Goal: Task Accomplishment & Management: Complete application form

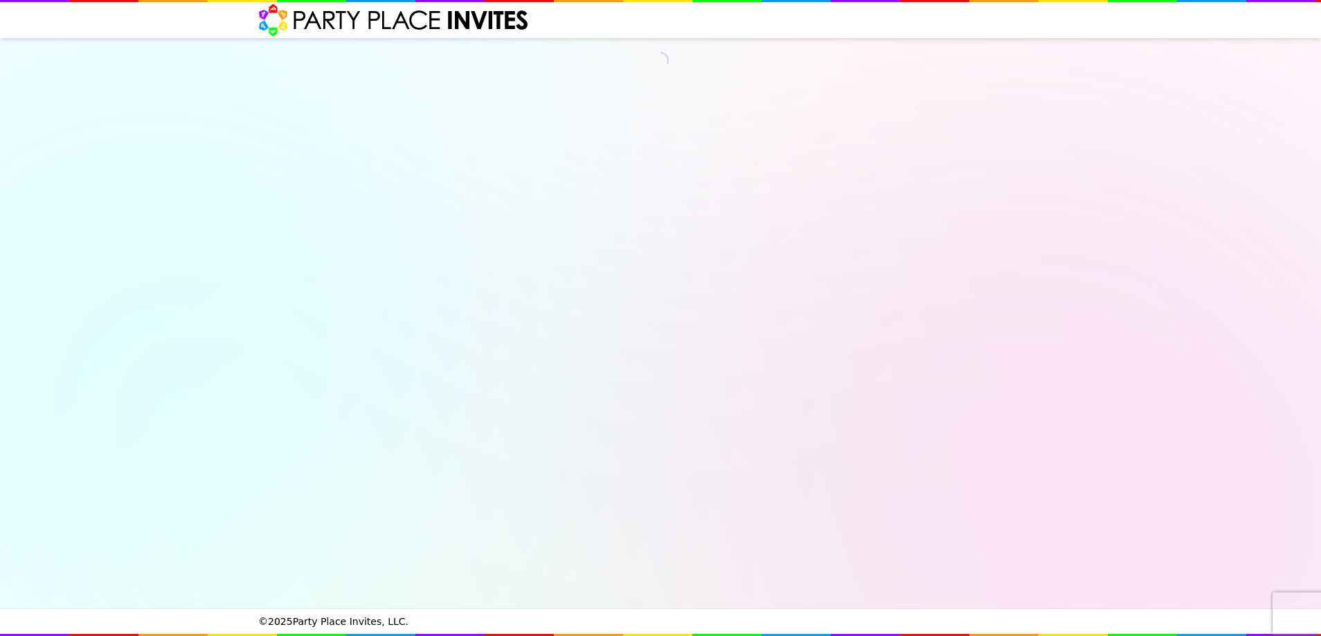
select select "540260"
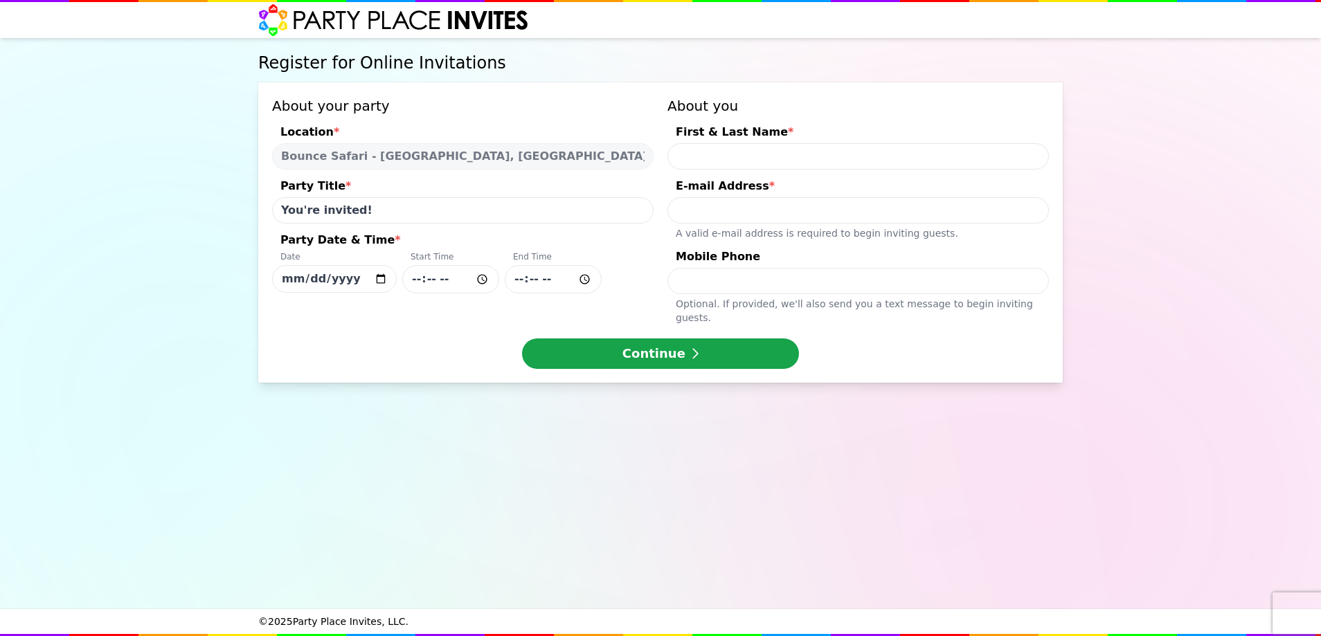
click at [747, 155] on input "First & Last Name *" at bounding box center [859, 156] width 382 height 26
type input "[PERSON_NAME]"
type input "[EMAIL_ADDRESS][DOMAIN_NAME]"
type input "2015256328"
drag, startPoint x: 845, startPoint y: 209, endPoint x: 507, endPoint y: 220, distance: 338.2
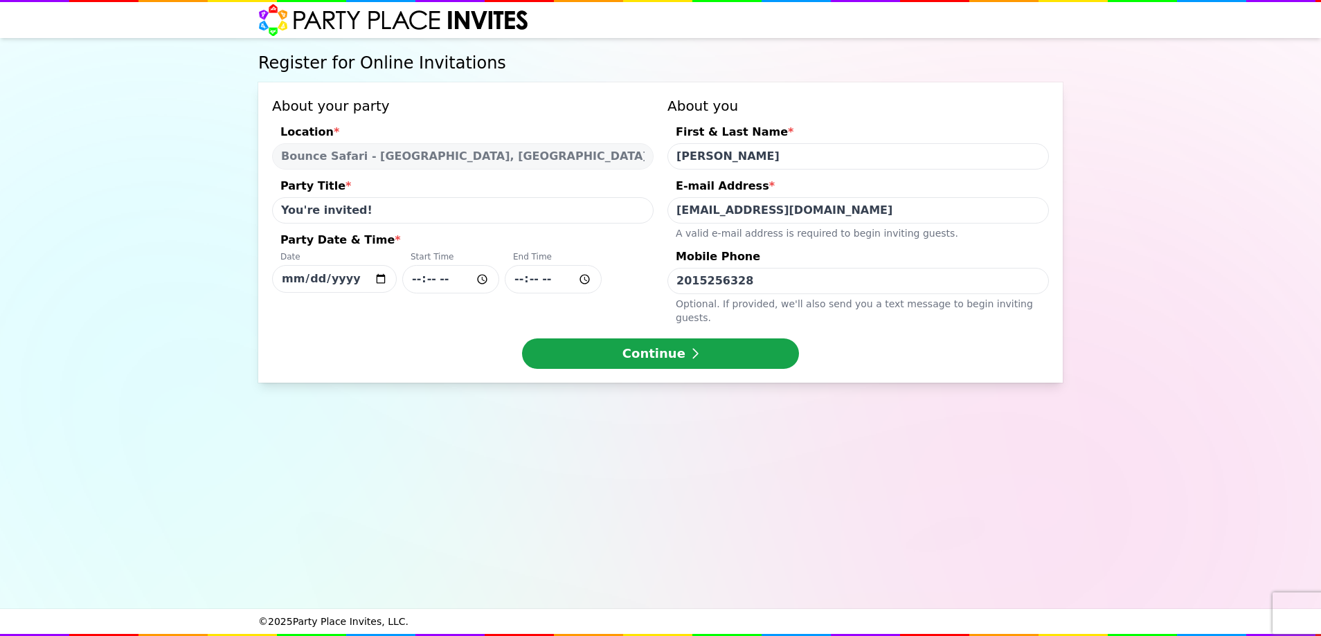
click at [507, 220] on div "About your party Location * Bounce Safari - [GEOGRAPHIC_DATA], [GEOGRAPHIC_DATA…" at bounding box center [660, 210] width 777 height 229
type input "[EMAIL_ADDRESS][DOMAIN_NAME]"
drag, startPoint x: 746, startPoint y: 281, endPoint x: 606, endPoint y: 290, distance: 140.1
click at [608, 289] on div "About your party Location * Bounce Safari - [GEOGRAPHIC_DATA], [GEOGRAPHIC_DATA…" at bounding box center [660, 210] width 777 height 229
type input "[PHONE_NUMBER]"
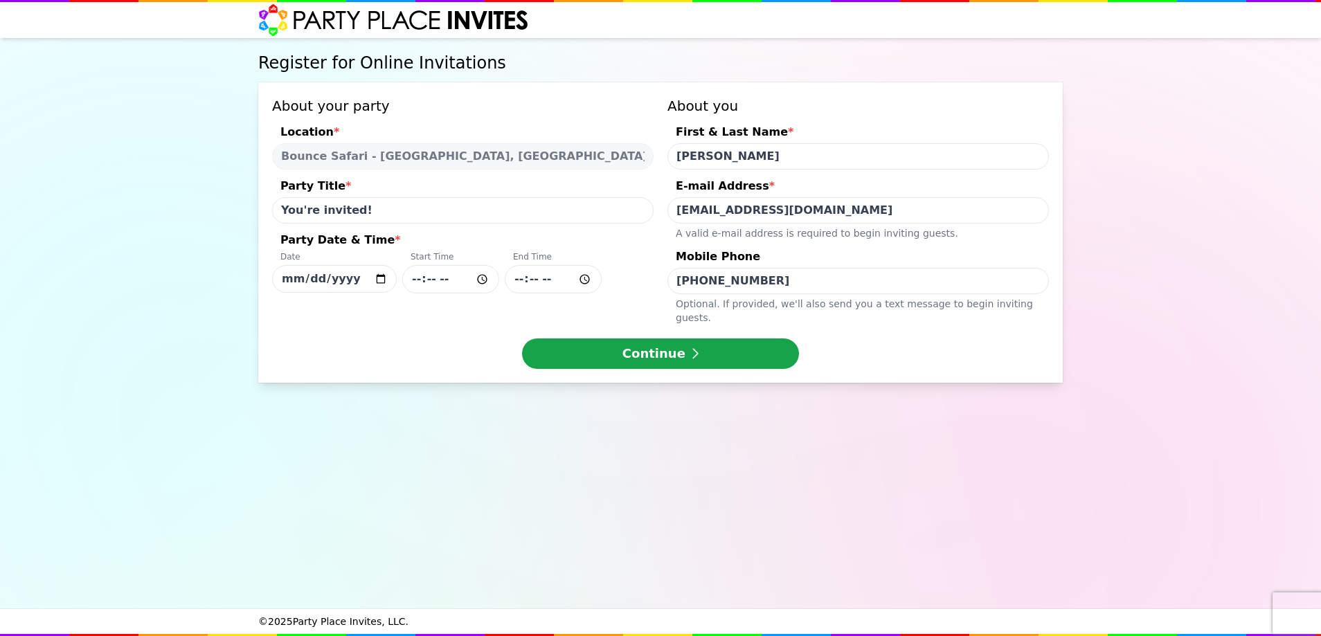
click at [380, 276] on input "[DATE]" at bounding box center [334, 279] width 125 height 28
type input "[DATE]"
click at [483, 280] on input "Party Date & Time * Date [DATE] Start Time End Time" at bounding box center [450, 279] width 97 height 28
type input "16:30"
click at [579, 281] on input "Party Date & Time * Date [DATE] Start Time 16:30 End Time" at bounding box center [553, 279] width 97 height 28
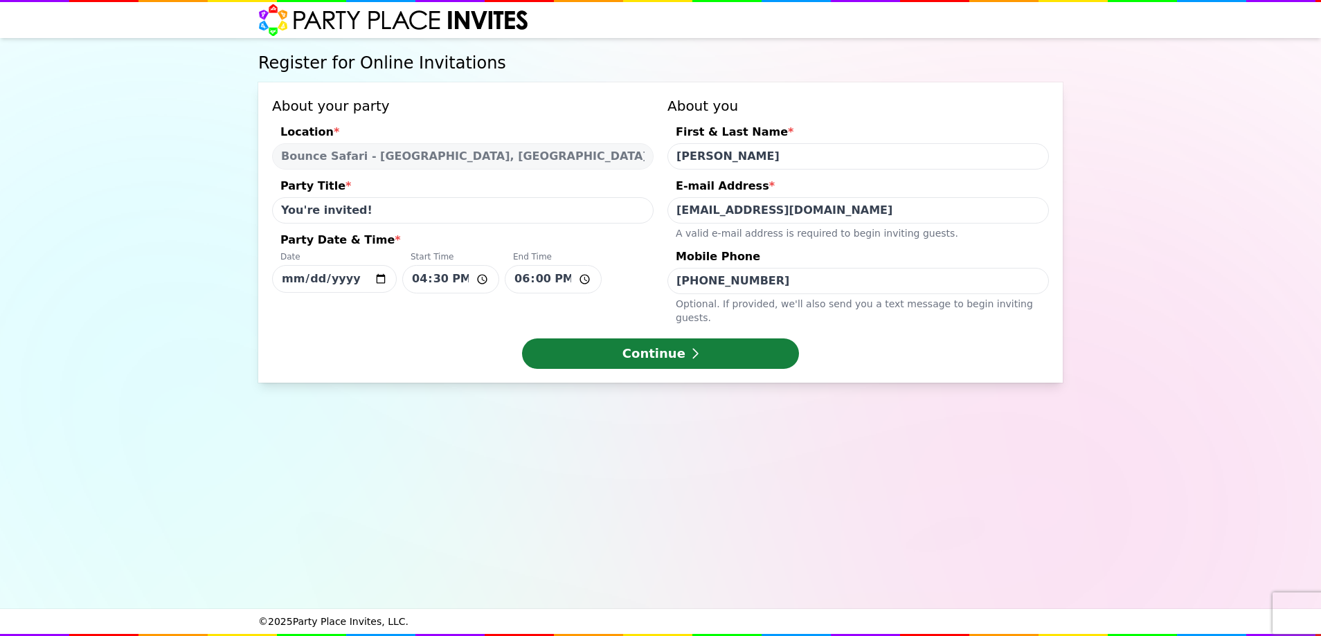
type input "18:00"
click at [684, 343] on button "Continue" at bounding box center [660, 354] width 277 height 30
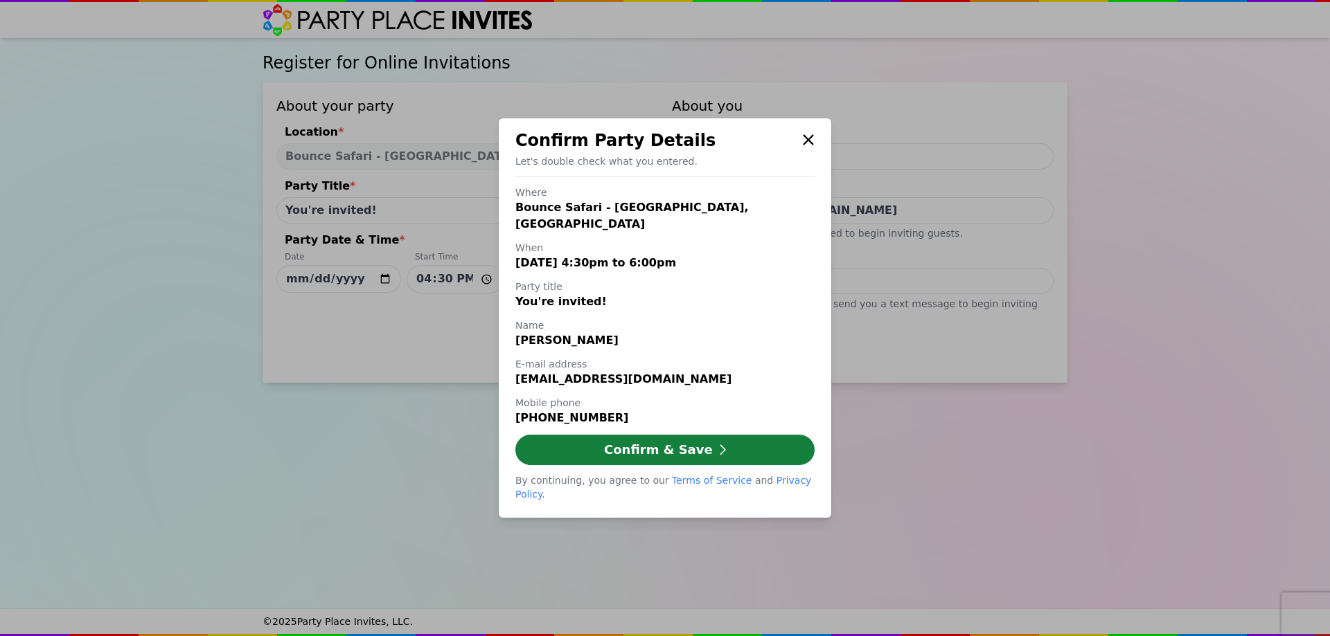
click at [651, 447] on button "Confirm & Save" at bounding box center [664, 450] width 299 height 30
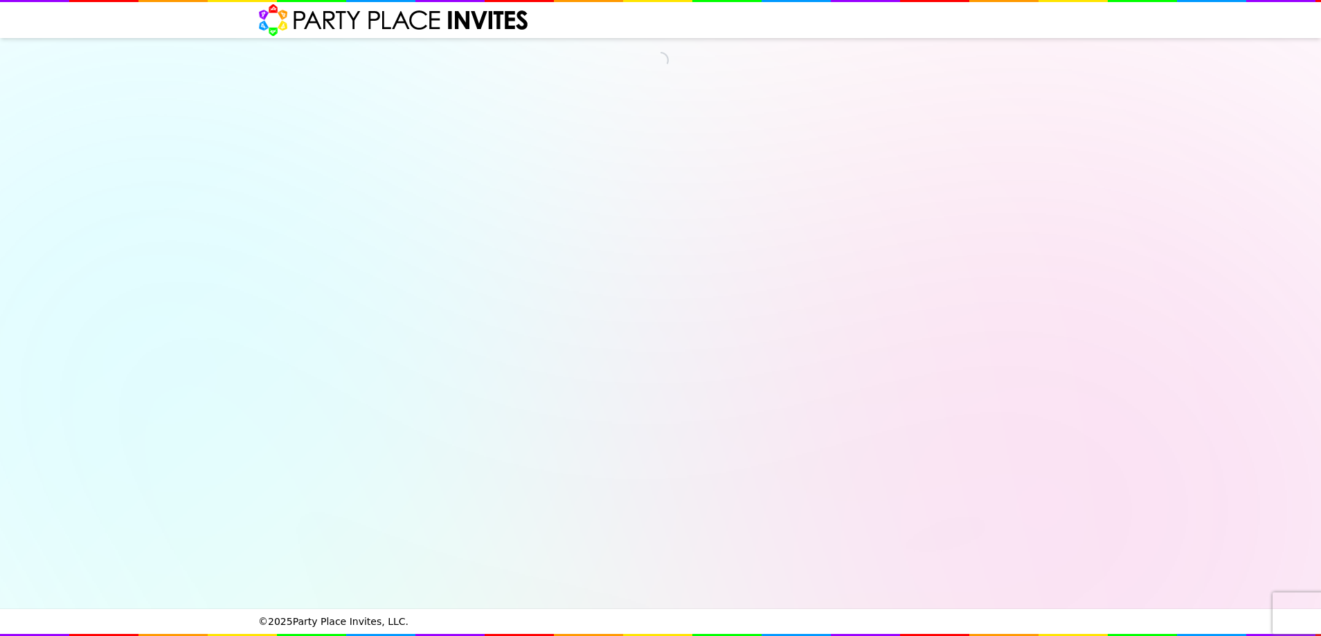
select select "540260"
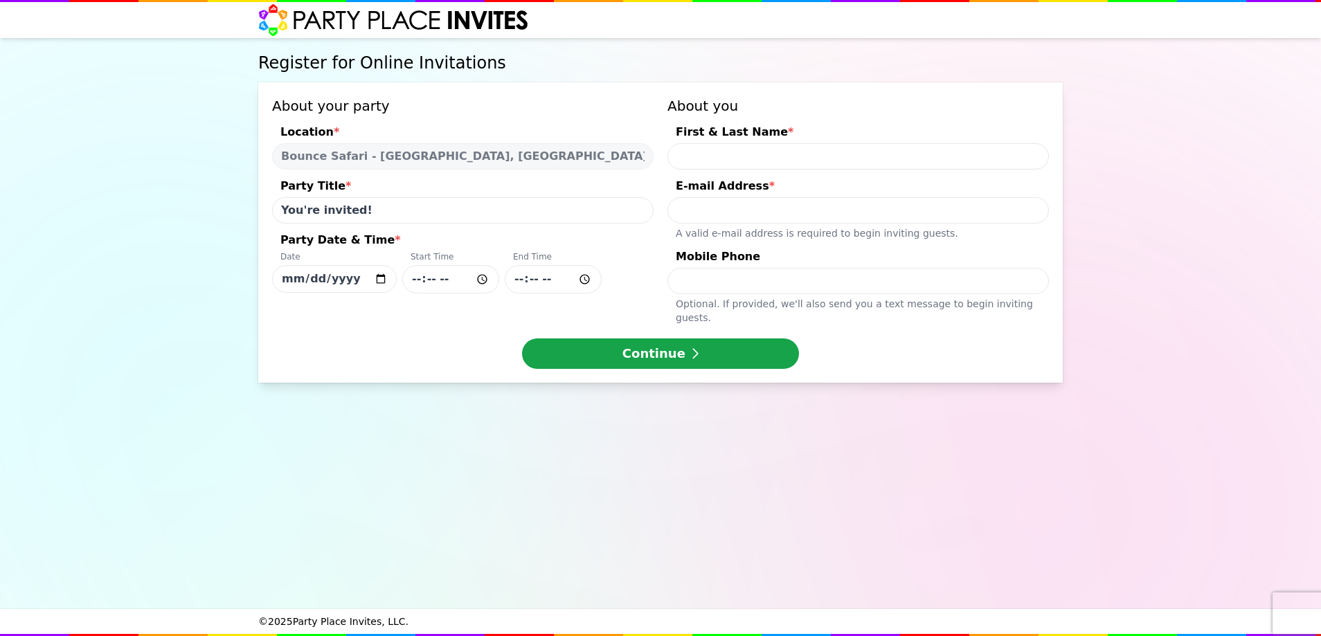
click at [382, 281] on input "[DATE]" at bounding box center [334, 279] width 125 height 28
type input "[DATE]"
click at [482, 278] on input "Party Date & Time * Date [DATE] Start Time End Time" at bounding box center [450, 279] width 97 height 28
type input "16:30"
click at [583, 278] on input "Party Date & Time * Date [DATE] Start Time 16:30 End Time" at bounding box center [553, 279] width 97 height 28
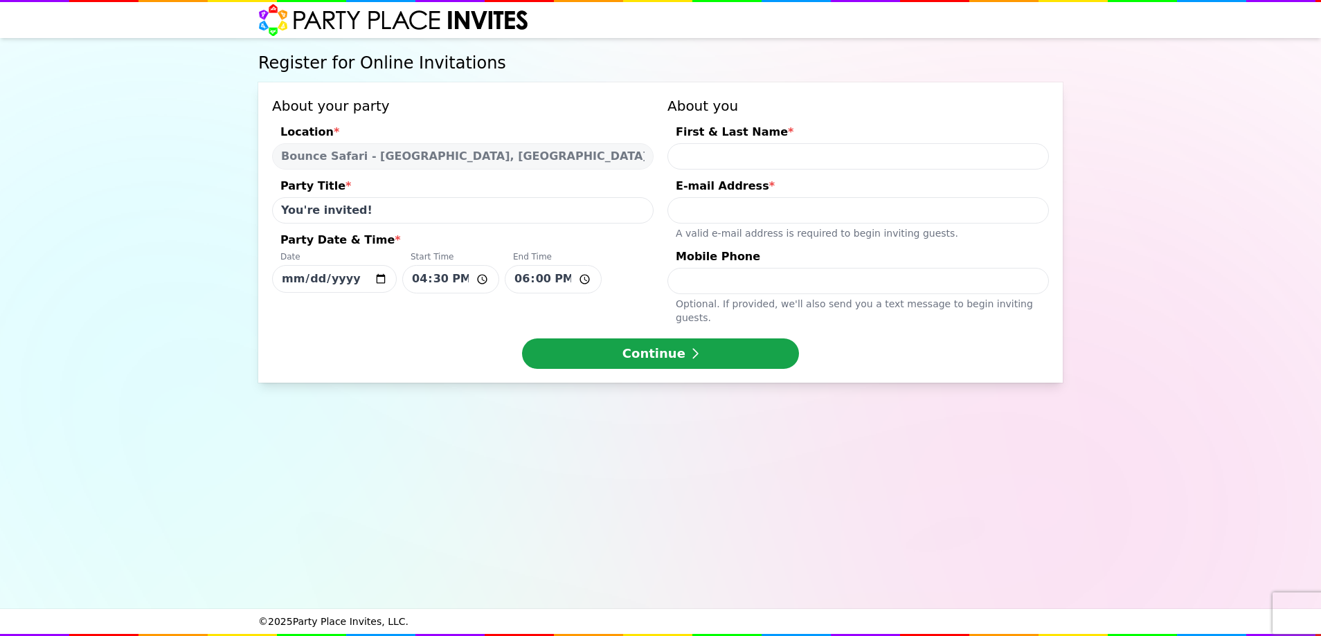
type input "18:00"
click at [902, 401] on div "Register for Online Invitations About your party Location * Bounce Safari - [GE…" at bounding box center [661, 323] width 810 height 571
click at [782, 145] on input "First & Last Name *" at bounding box center [859, 156] width 382 height 26
type input "[PERSON_NAME]"
type input "[EMAIL_ADDRESS][DOMAIN_NAME]"
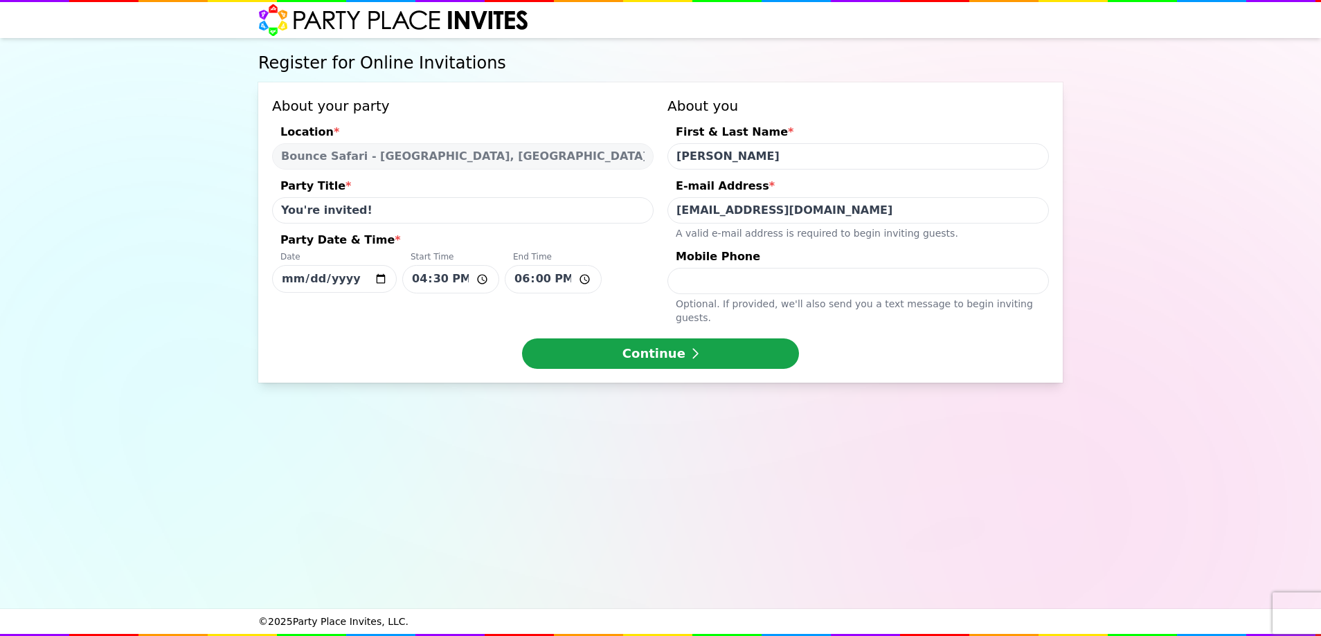
type input "2015256328"
drag, startPoint x: 843, startPoint y: 207, endPoint x: 641, endPoint y: 199, distance: 201.7
click at [641, 199] on div "About your party Location * Bounce Safari - Waldwick, NJ Party Title * You're i…" at bounding box center [660, 210] width 777 height 229
type input "[EMAIL_ADDRESS][DOMAIN_NAME]"
drag, startPoint x: 768, startPoint y: 294, endPoint x: 718, endPoint y: 286, distance: 51.2
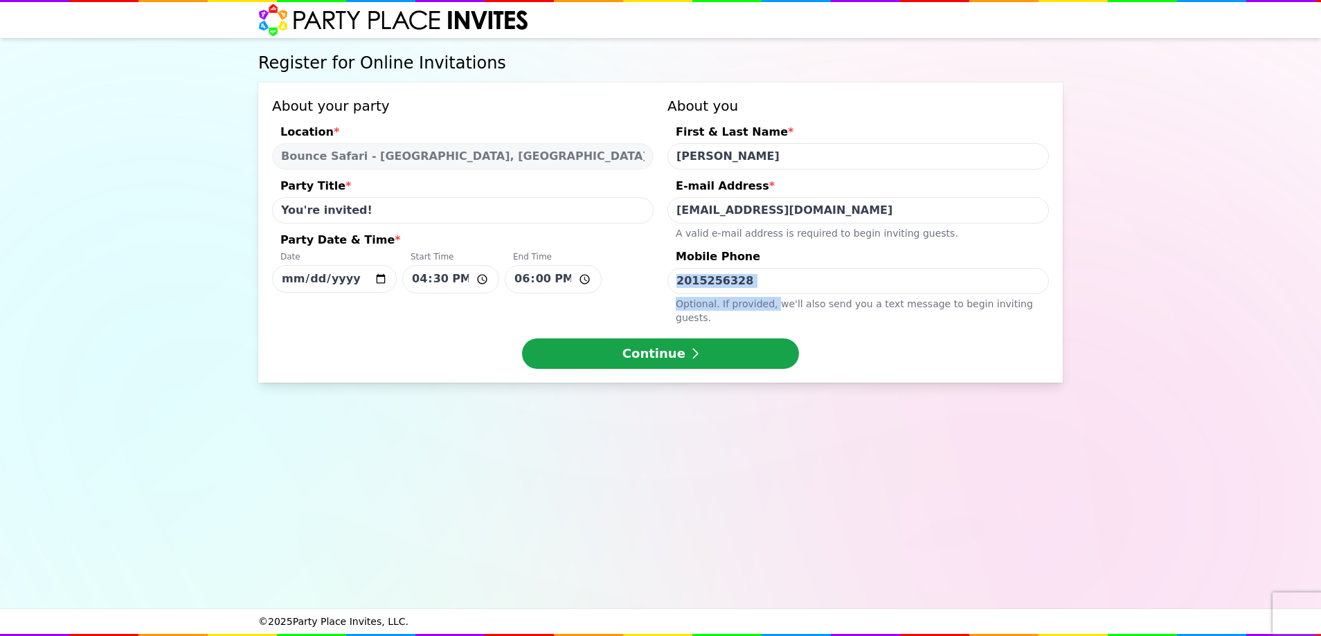
click at [718, 286] on label "Mobile Phone 2015256328 Optional. If provided, we ' ll also send you a text mes…" at bounding box center [859, 287] width 382 height 76
drag, startPoint x: 763, startPoint y: 289, endPoint x: 553, endPoint y: 261, distance: 211.7
click at [553, 261] on div "About your party Location * Bounce Safari - Waldwick, NJ Party Title * You're i…" at bounding box center [660, 210] width 777 height 229
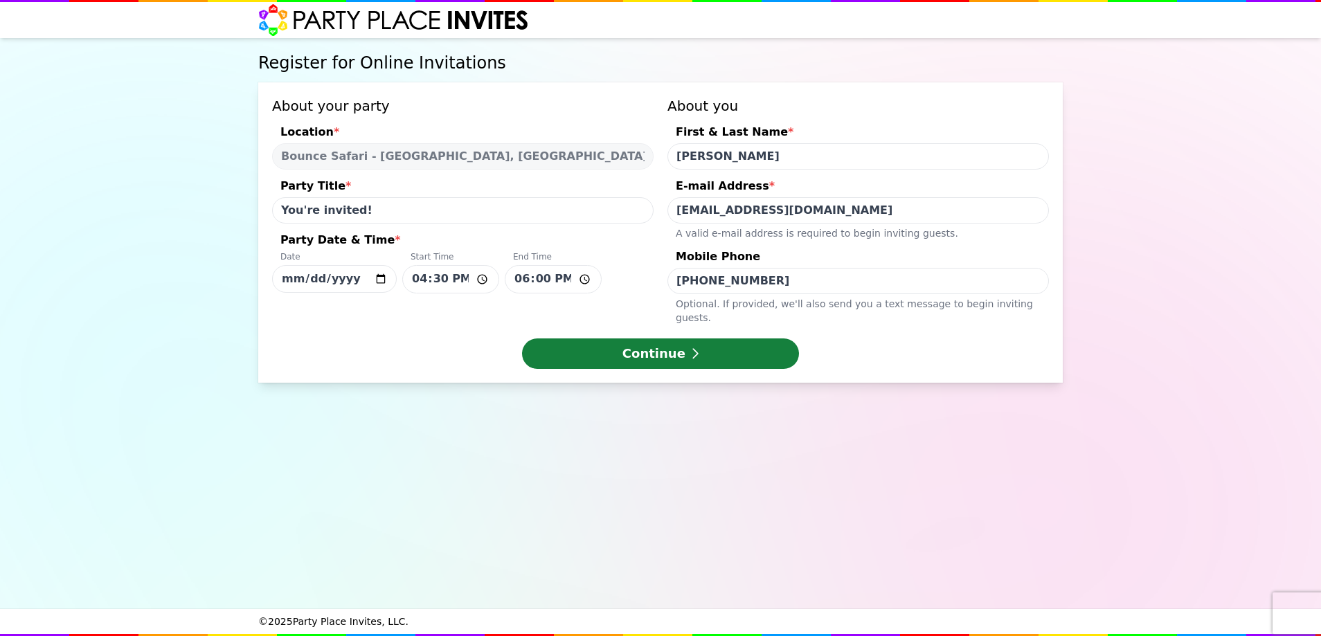
type input "[PHONE_NUMBER]"
click at [652, 339] on button "Continue" at bounding box center [660, 354] width 277 height 30
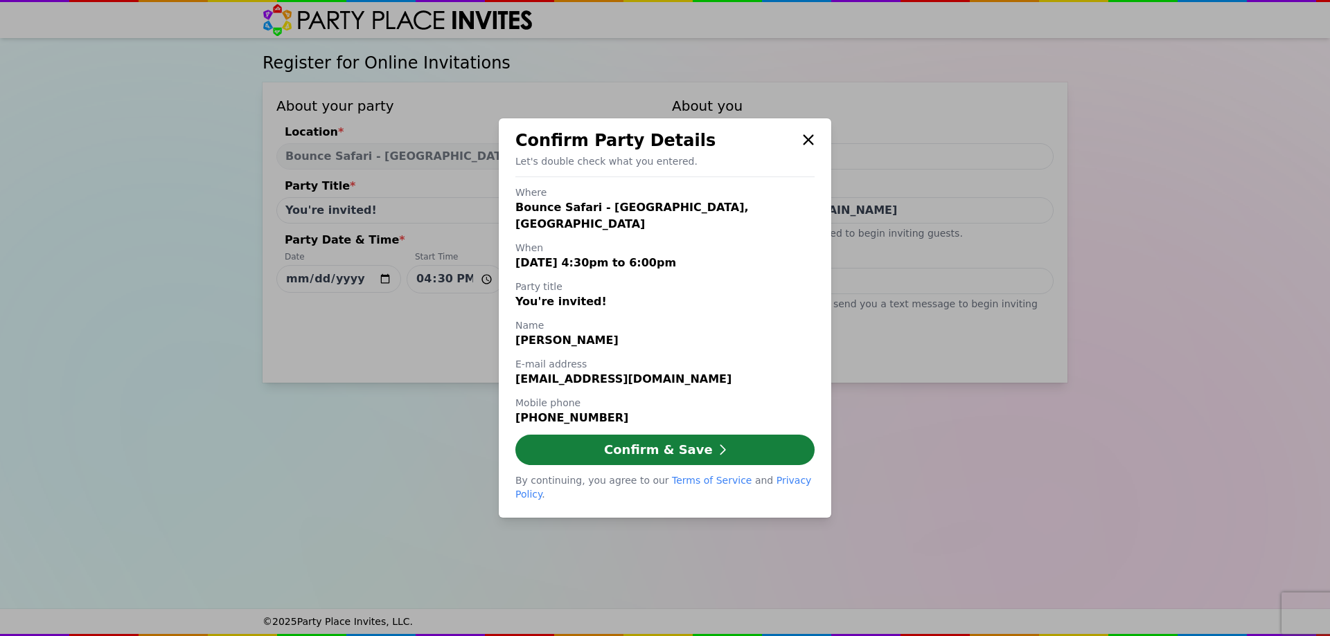
click at [685, 447] on button "Confirm & Save" at bounding box center [664, 450] width 299 height 30
